Goal: Information Seeking & Learning: Learn about a topic

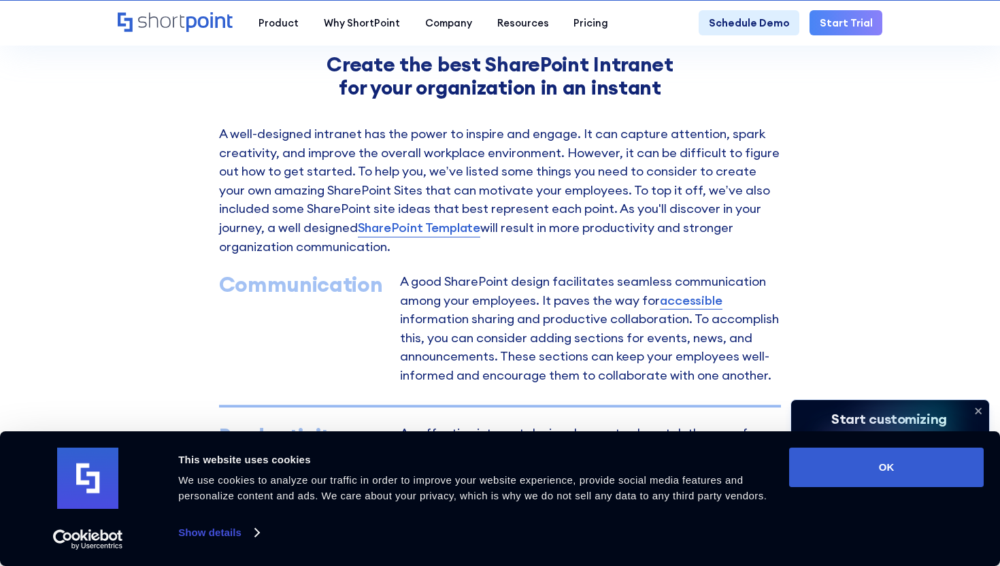
scroll to position [615, 0]
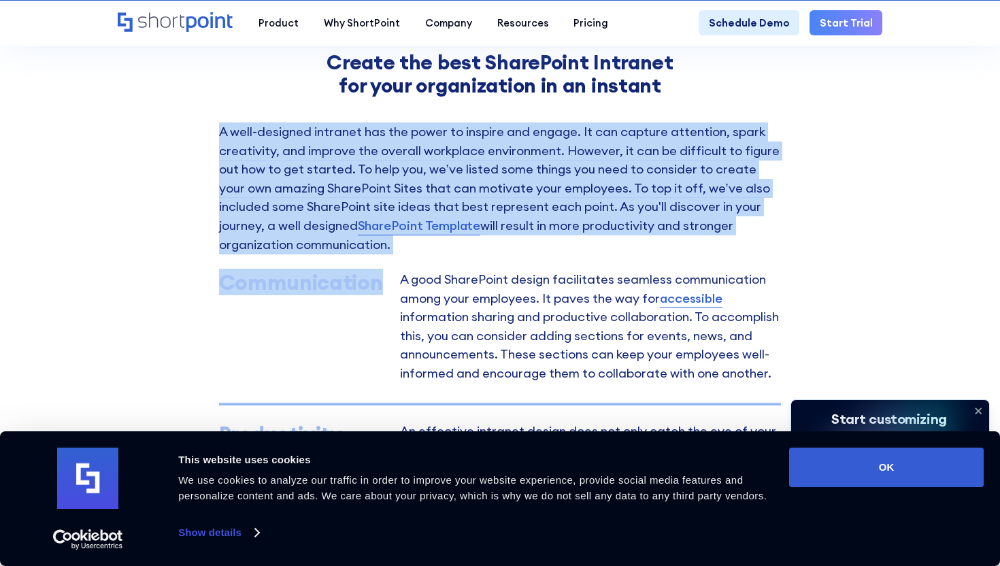
drag, startPoint x: 220, startPoint y: 130, endPoint x: 365, endPoint y: 378, distance: 287.3
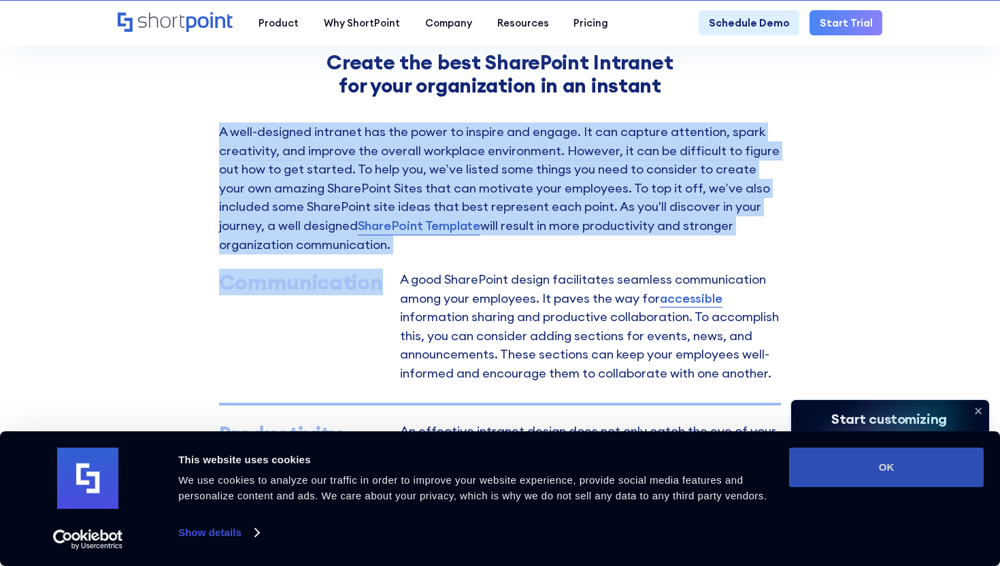
click at [896, 483] on button "OK" at bounding box center [886, 467] width 195 height 39
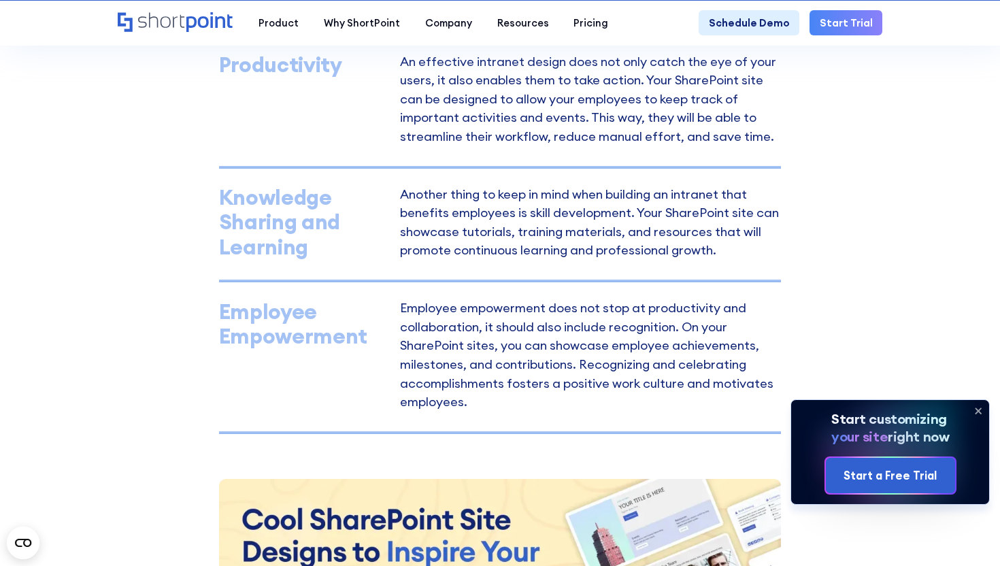
scroll to position [992, 0]
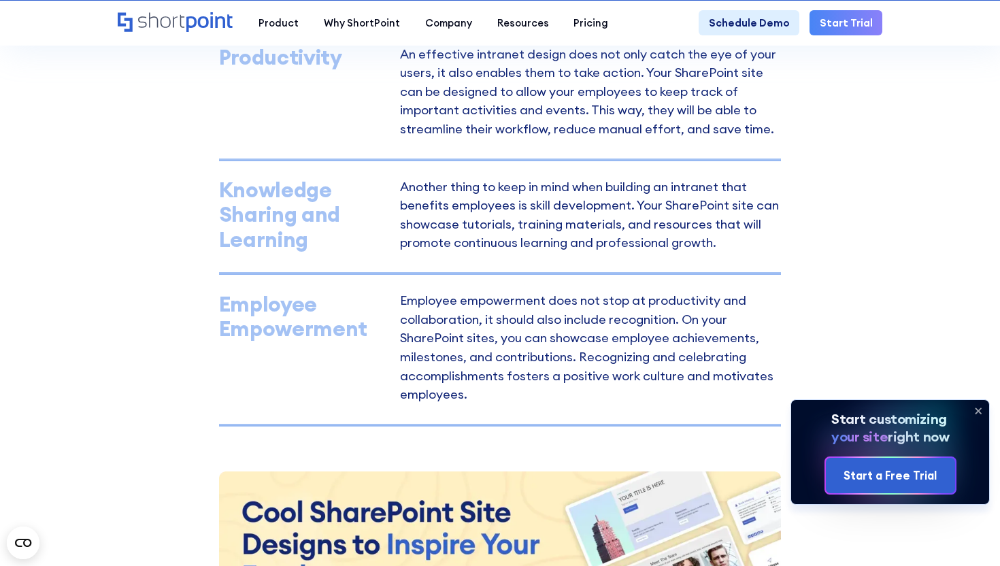
click at [555, 404] on p "Employee empowerment does not stop at productivity and collaboration, it should…" at bounding box center [590, 349] width 381 height 109
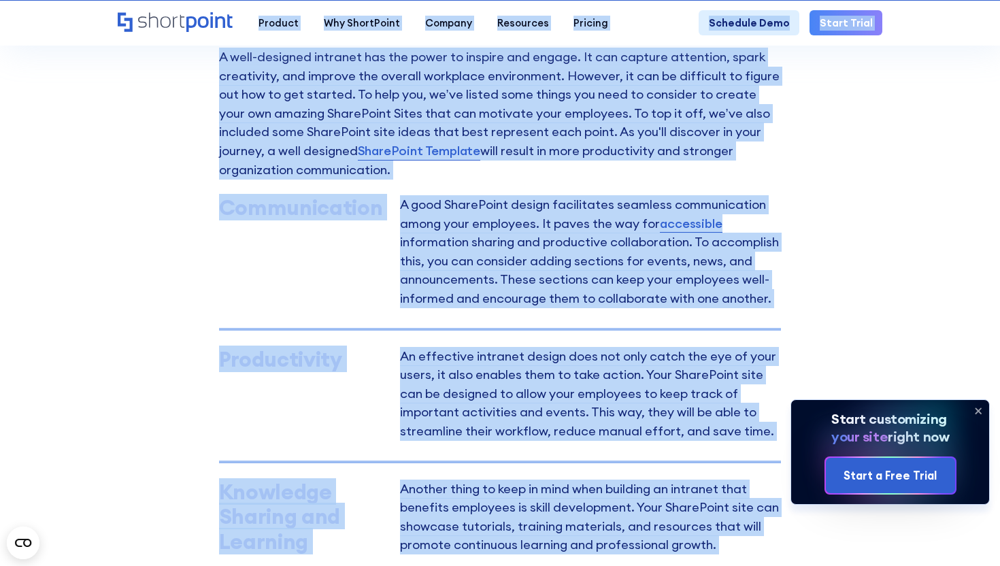
scroll to position [687, 0]
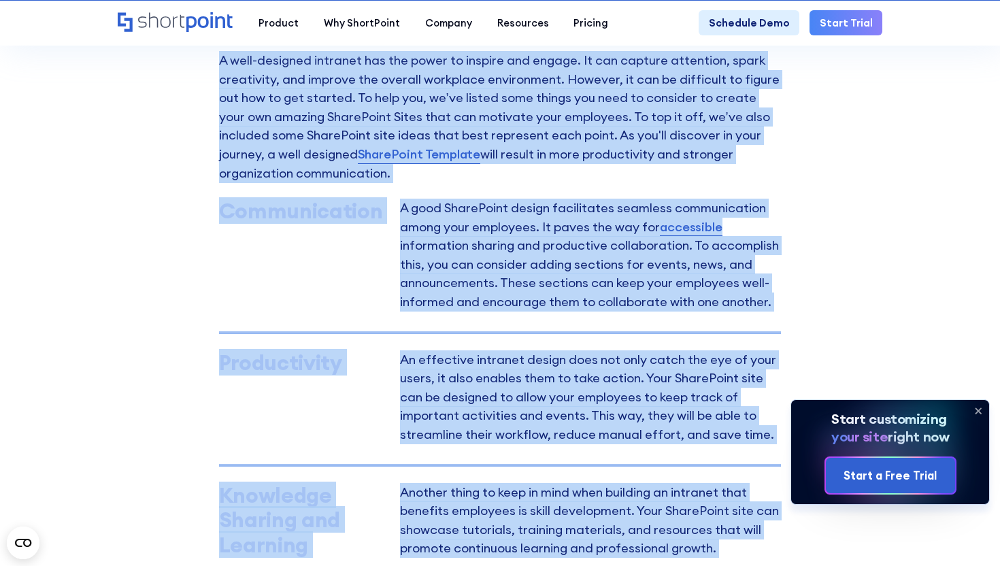
drag, startPoint x: 499, startPoint y: 412, endPoint x: 208, endPoint y: 59, distance: 457.8
click at [208, 59] on div "Create the best SharePoint Intranet for your organization in an instant A well-…" at bounding box center [500, 537] width 1000 height 1182
copy div "L ipsu-dolorsit ametcons adi eli seddo ei tempori utl etdolo. Ma ali enimadm ve…"
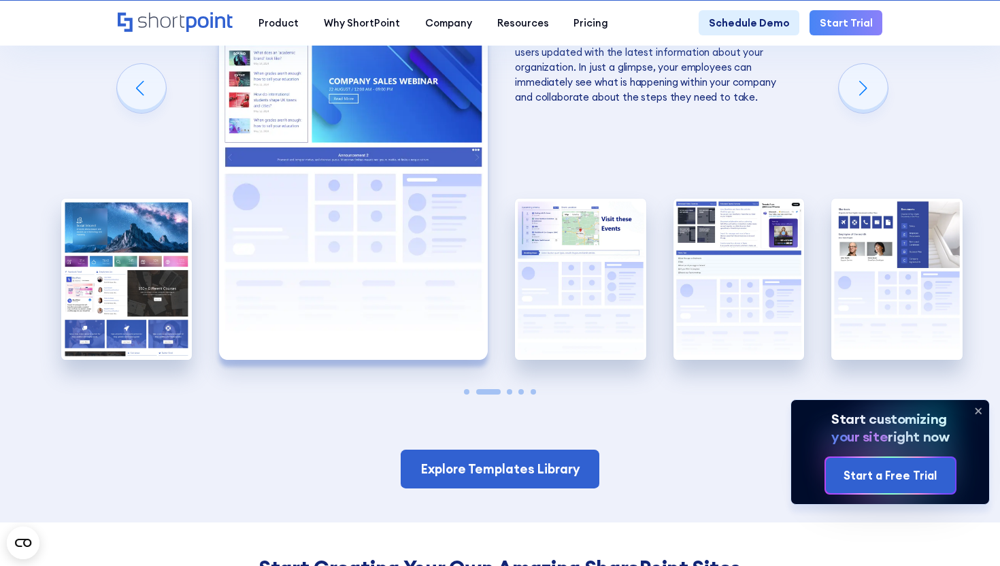
scroll to position [2213, 0]
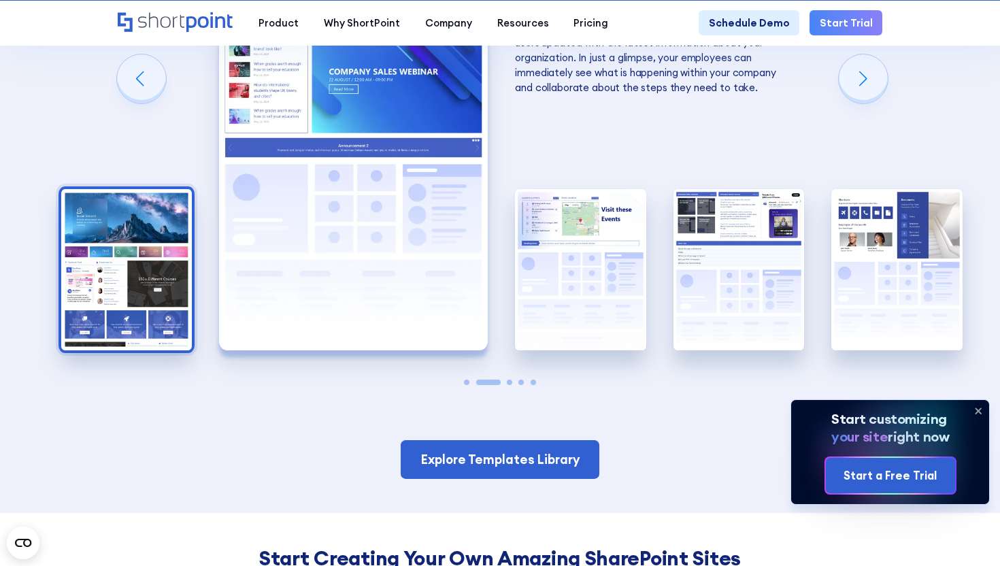
click at [137, 283] on img "1 / 5" at bounding box center [126, 269] width 131 height 161
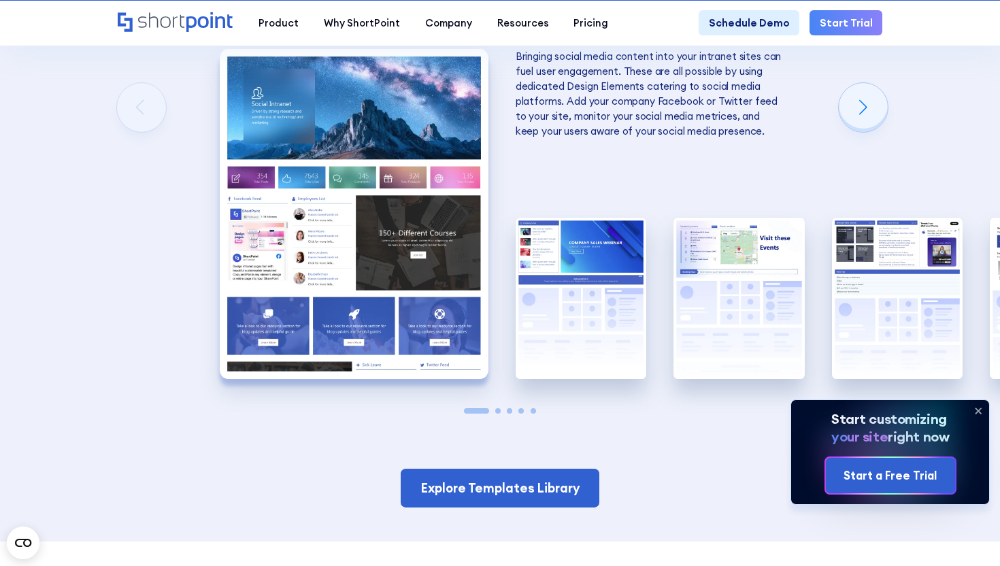
scroll to position [2184, 0]
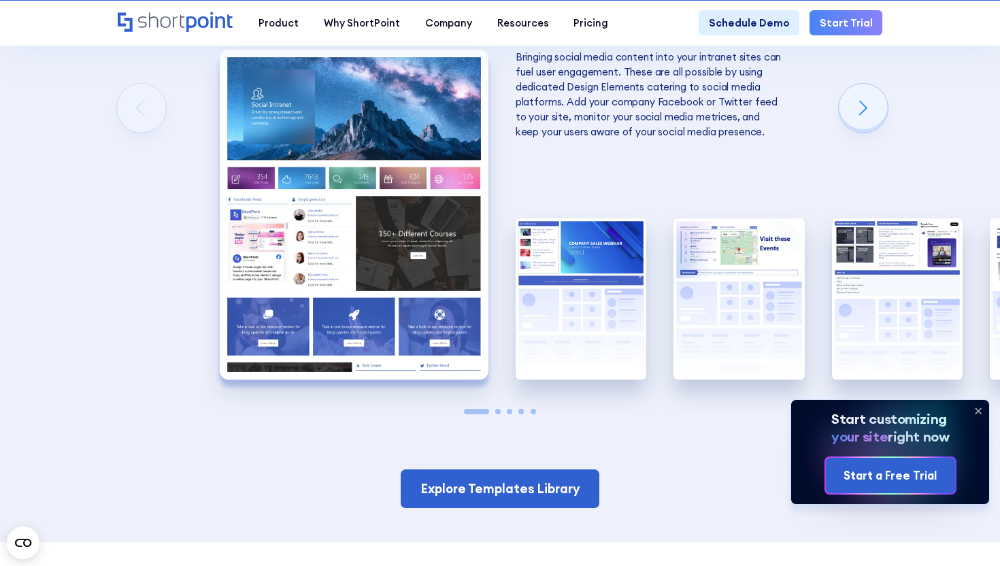
click at [981, 409] on icon at bounding box center [978, 411] width 5 height 5
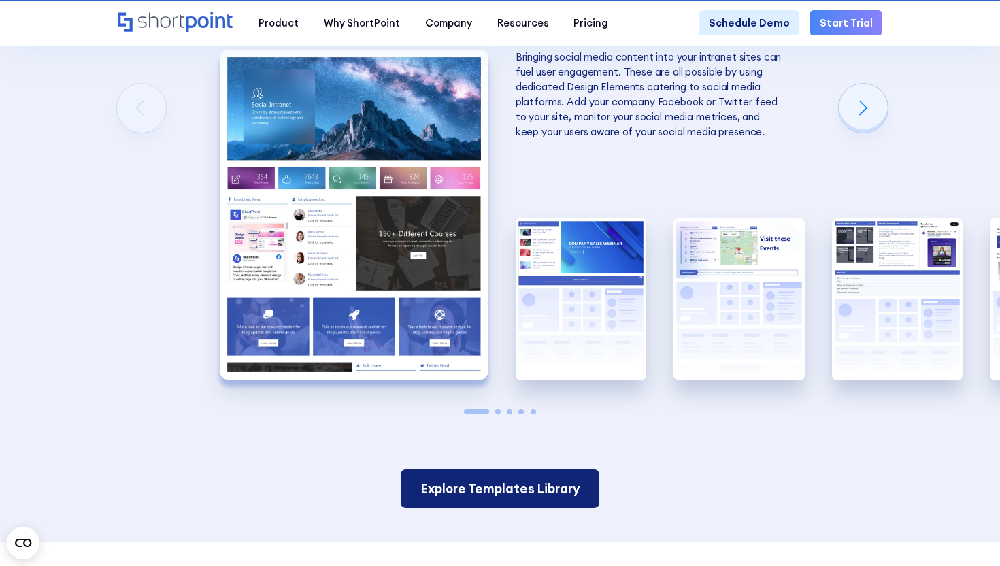
click at [544, 502] on link "Explore Templates Library" at bounding box center [500, 489] width 199 height 39
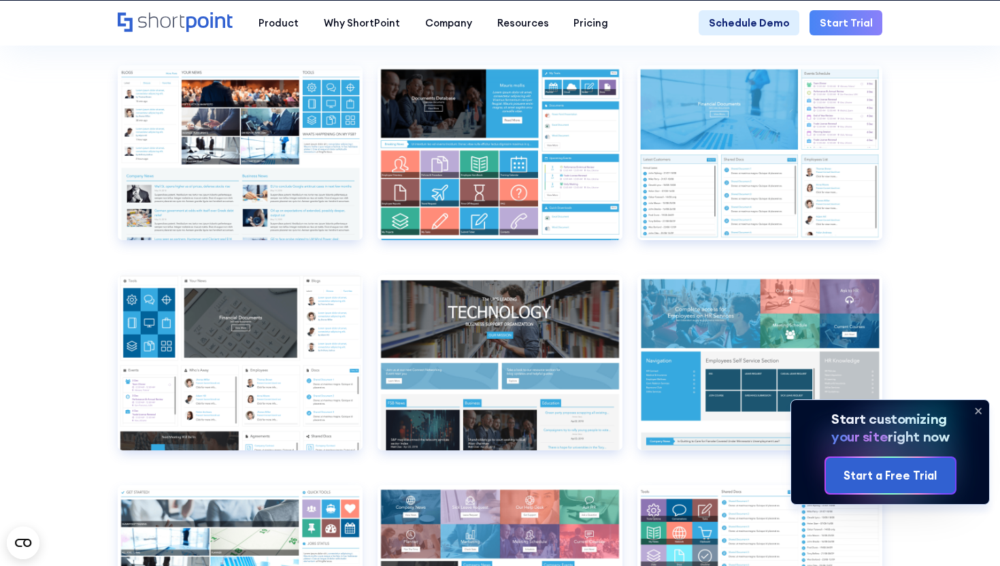
scroll to position [5425, 0]
